Goal: Task Accomplishment & Management: Use online tool/utility

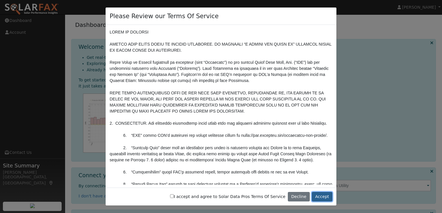
click at [318, 196] on button "Accept" at bounding box center [322, 197] width 21 height 10
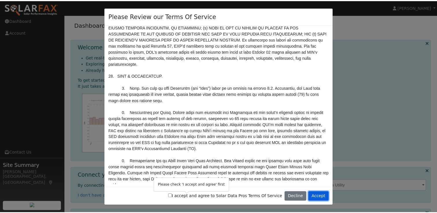
scroll to position [1951, 0]
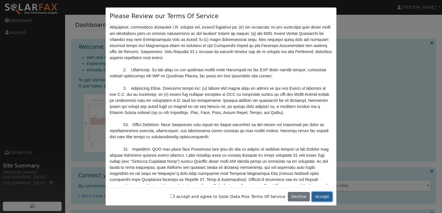
click at [323, 194] on button "Accept" at bounding box center [322, 197] width 21 height 10
click at [174, 198] on input "I accept and agree to Solar Data Pros Terms Of Service" at bounding box center [172, 197] width 4 height 4
checkbox input "true"
click at [322, 199] on button "Accept" at bounding box center [322, 197] width 21 height 10
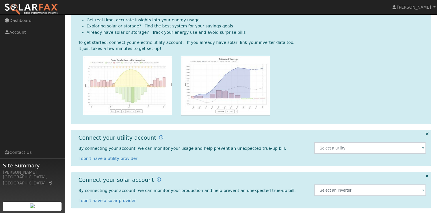
scroll to position [41, 0]
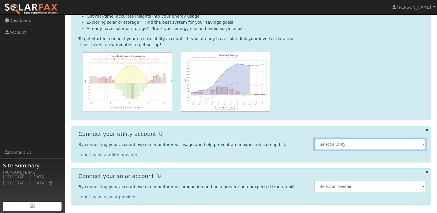
click at [342, 149] on input "text" at bounding box center [370, 145] width 112 height 12
click at [344, 147] on input "text" at bounding box center [370, 145] width 112 height 12
click at [346, 145] on input "text" at bounding box center [370, 145] width 112 height 12
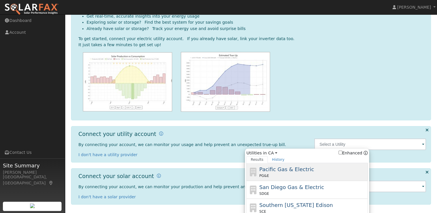
click at [300, 170] on span "Pacific Gas & Electric" at bounding box center [287, 169] width 55 height 6
type input "PG&E"
